Goal: Task Accomplishment & Management: Use online tool/utility

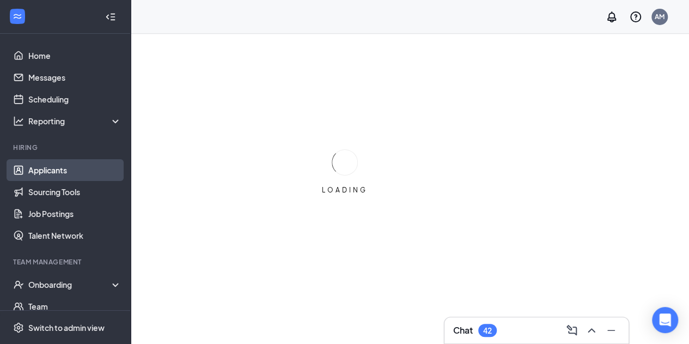
click at [88, 178] on link "Applicants" at bounding box center [74, 170] width 93 height 22
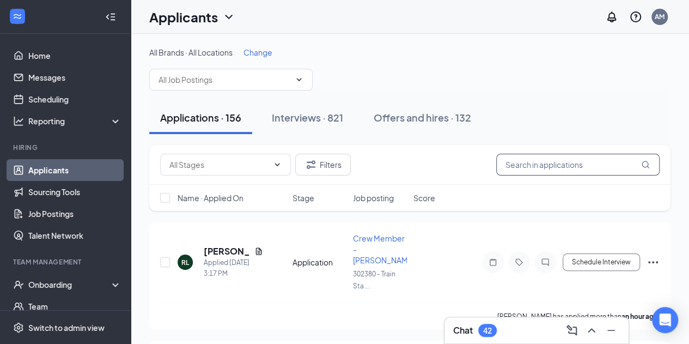
click at [540, 170] on input "text" at bounding box center [577, 165] width 163 height 22
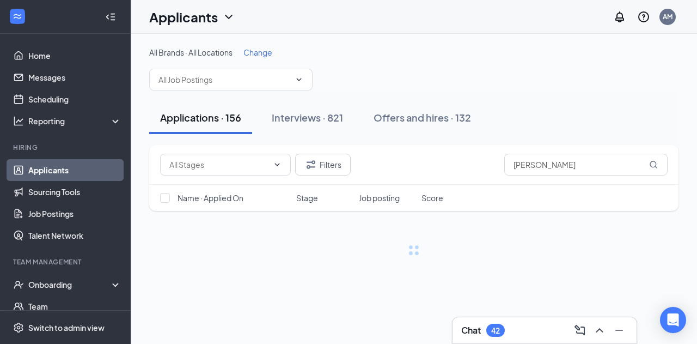
click at [495, 320] on div "Chat 42" at bounding box center [545, 330] width 184 height 26
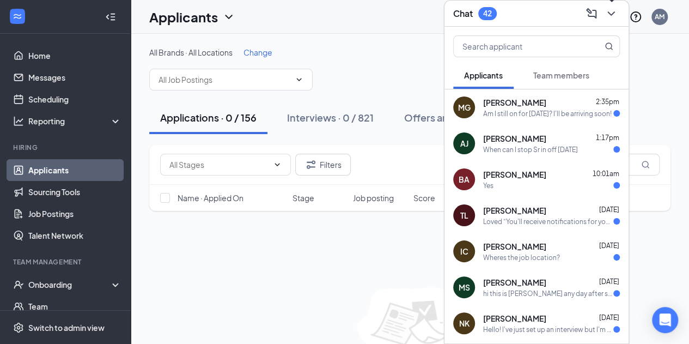
click at [614, 11] on icon "ChevronDown" at bounding box center [610, 13] width 7 height 4
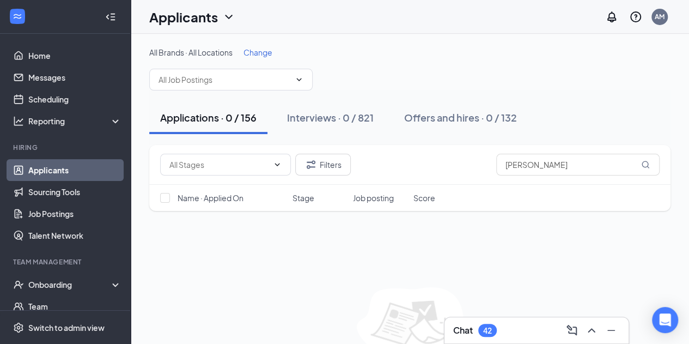
click at [540, 147] on div "Filters mathew riley" at bounding box center [409, 165] width 521 height 40
click at [559, 160] on input "mathew riley" at bounding box center [577, 165] width 163 height 22
type input "mathew"
click at [306, 126] on button "Interviews · 1 / 821" at bounding box center [328, 117] width 105 height 33
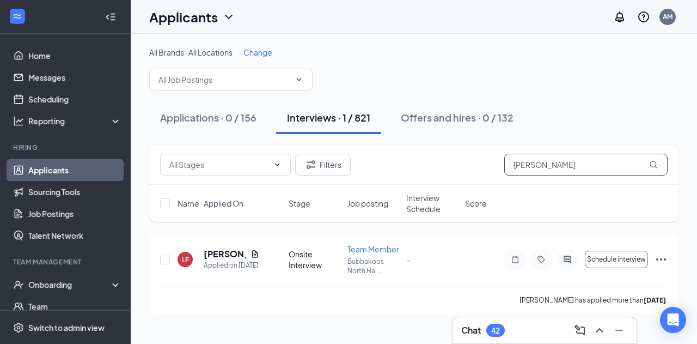
click at [548, 167] on input "mathew" at bounding box center [585, 165] width 163 height 22
click at [548, 168] on input "mathew" at bounding box center [585, 165] width 163 height 22
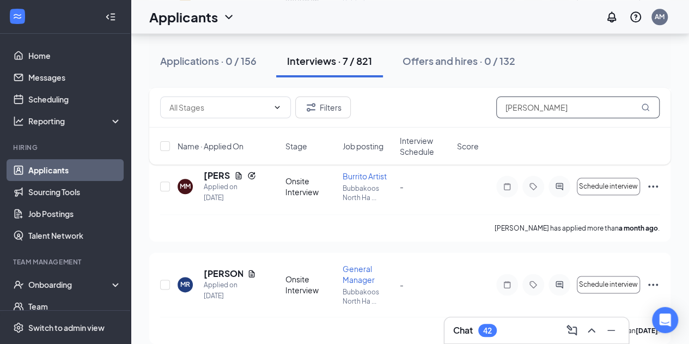
scroll to position [571, 0]
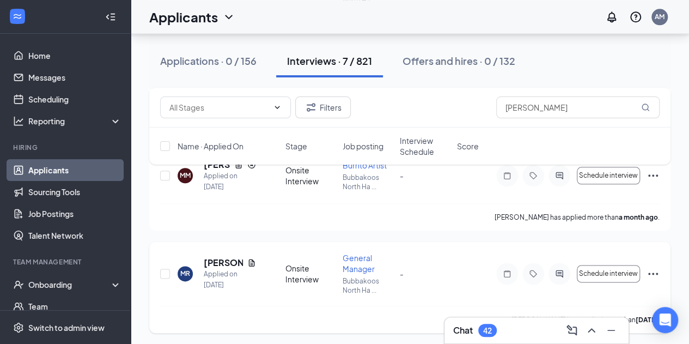
click at [252, 266] on icon "Document" at bounding box center [252, 262] width 6 height 7
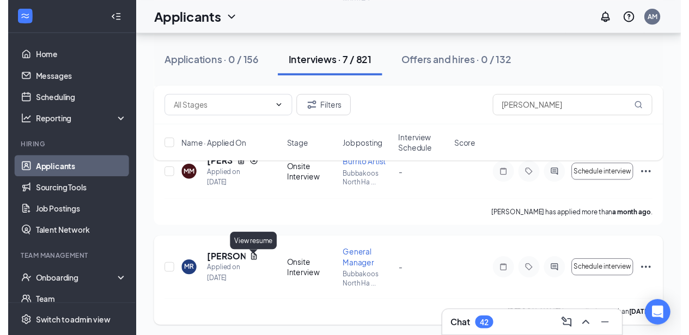
scroll to position [553, 0]
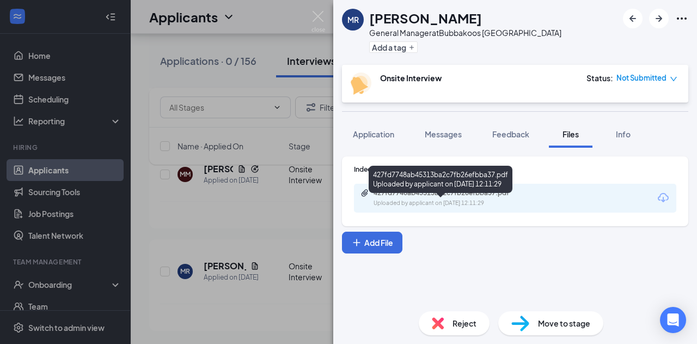
click at [437, 195] on div "427fd7748ab45313ba2c7fb26efbba37.pdf" at bounding box center [450, 192] width 152 height 9
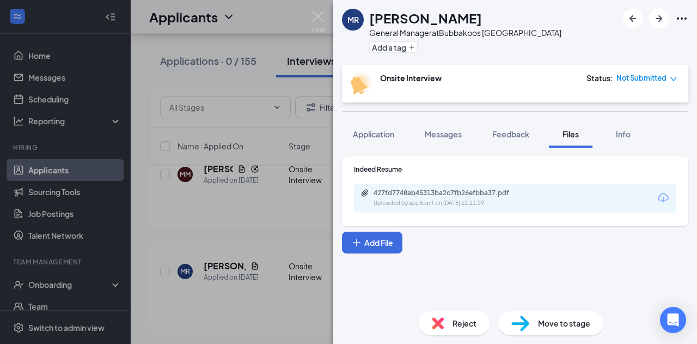
click at [255, 145] on div "MR Matthew Riley General Manager at Bubbakoos North Haven Add a tag Onsite Inte…" at bounding box center [348, 172] width 697 height 344
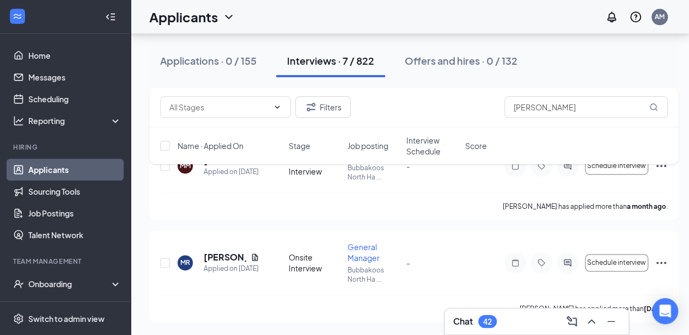
click at [574, 120] on div "Filters matthew" at bounding box center [413, 108] width 529 height 40
click at [562, 108] on input "matthew" at bounding box center [585, 107] width 163 height 22
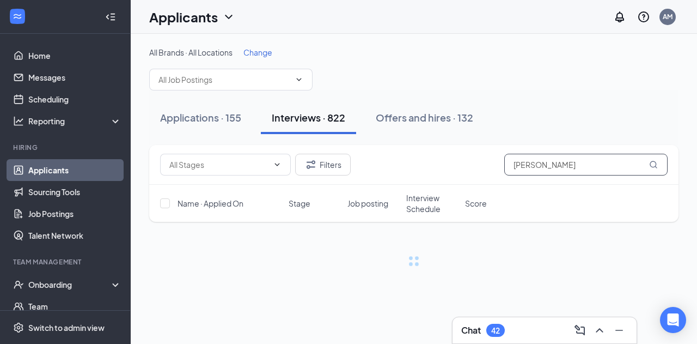
type input "roth"
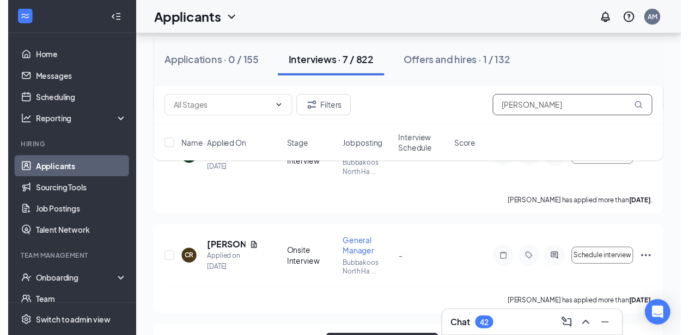
scroll to position [198, 0]
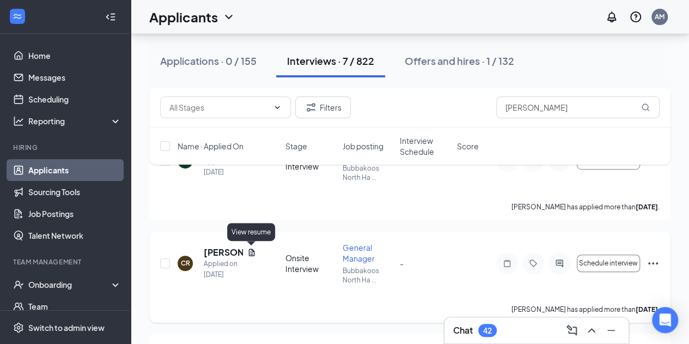
click at [251, 254] on icon "Document" at bounding box center [252, 251] width 6 height 7
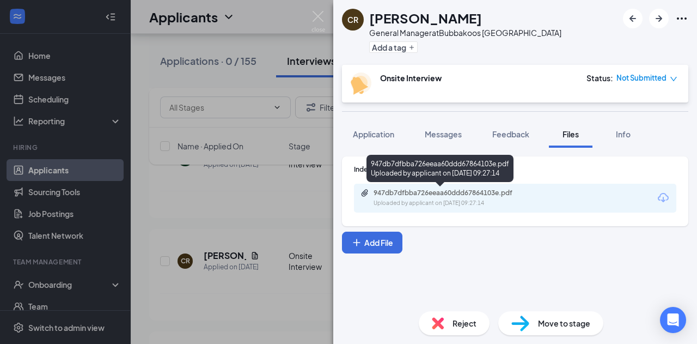
click at [407, 186] on div "947db7dfbba726eeaa60ddd67864103e.pdf Uploaded by applicant on Aug 28, 2025 at 0…" at bounding box center [515, 198] width 322 height 29
click at [406, 192] on div "947db7dfbba726eeaa60ddd67864103e.pdf" at bounding box center [450, 192] width 152 height 9
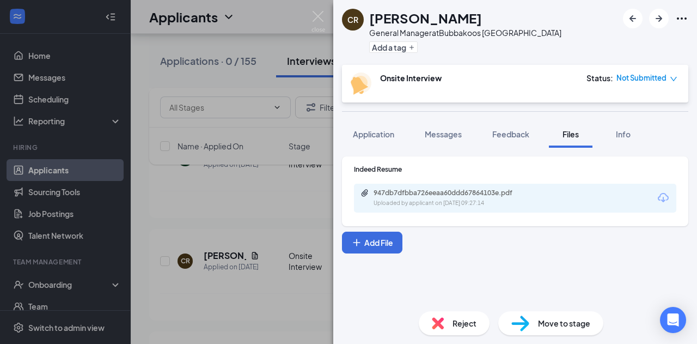
click at [224, 112] on div "CR Claudia Roth General Manager at Bubbakoos North Haven Add a tag Onsite Inter…" at bounding box center [348, 172] width 697 height 344
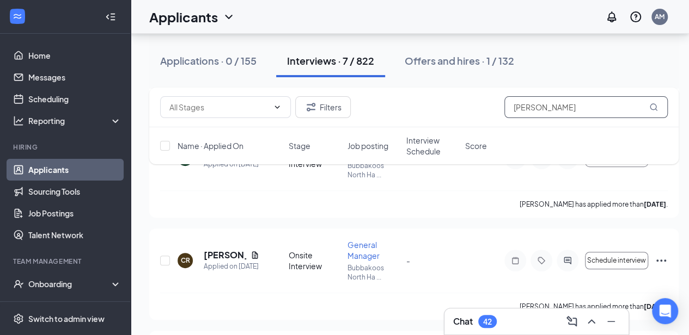
click at [542, 109] on input "roth" at bounding box center [585, 107] width 163 height 22
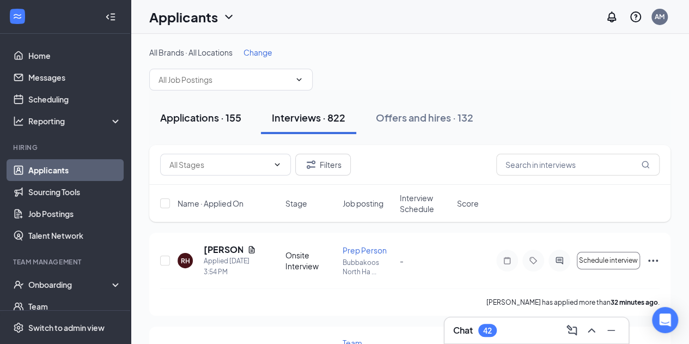
click at [194, 121] on div "Applications · 155" at bounding box center [200, 118] width 81 height 14
